Goal: Register for event/course

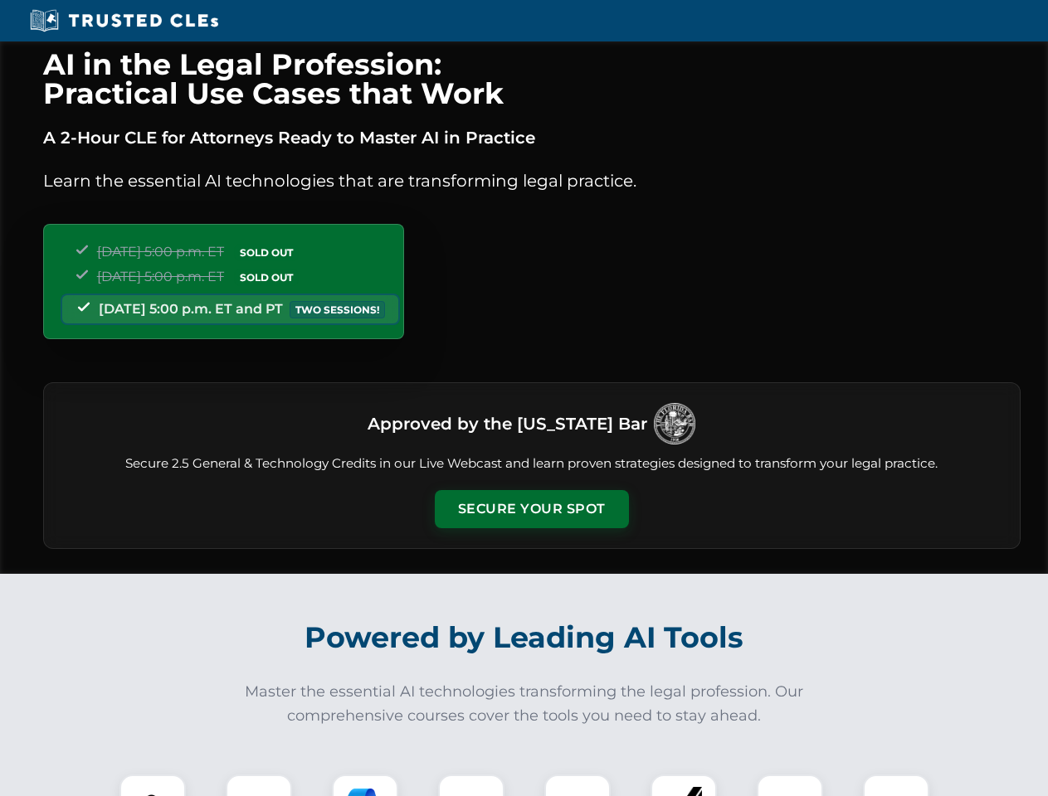
click at [531, 509] on button "Secure Your Spot" at bounding box center [532, 509] width 194 height 38
click at [153, 785] on img at bounding box center [153, 808] width 48 height 48
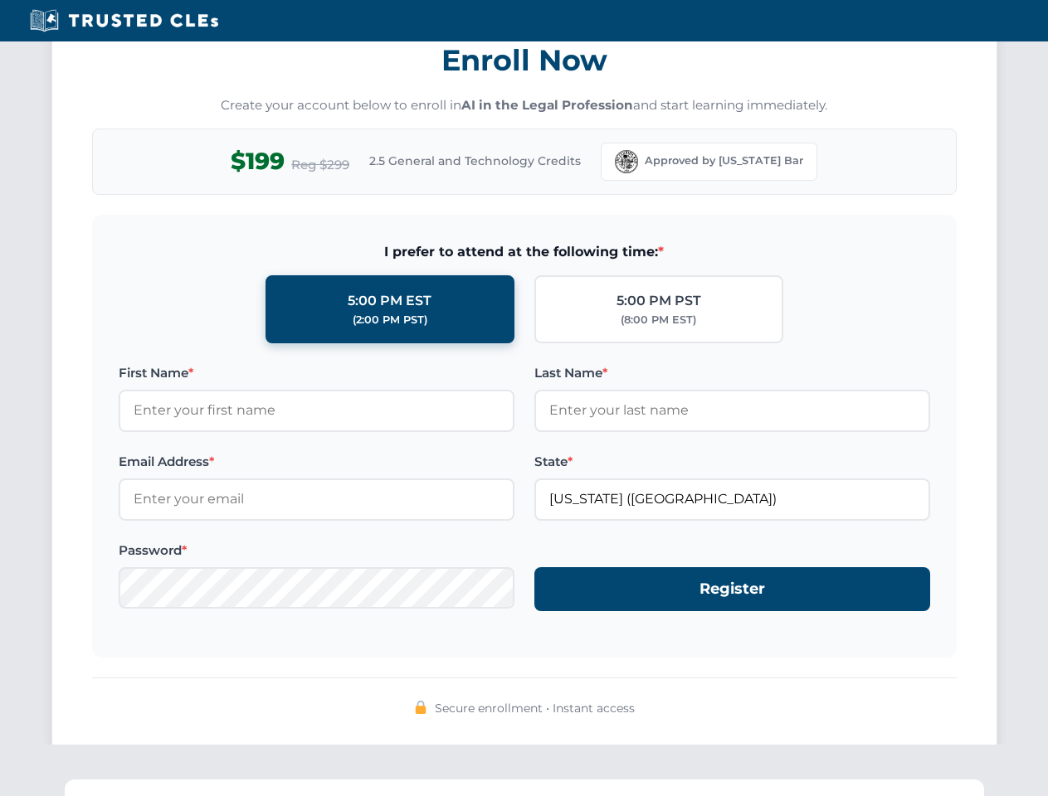
scroll to position [1628, 0]
